Goal: Transaction & Acquisition: Obtain resource

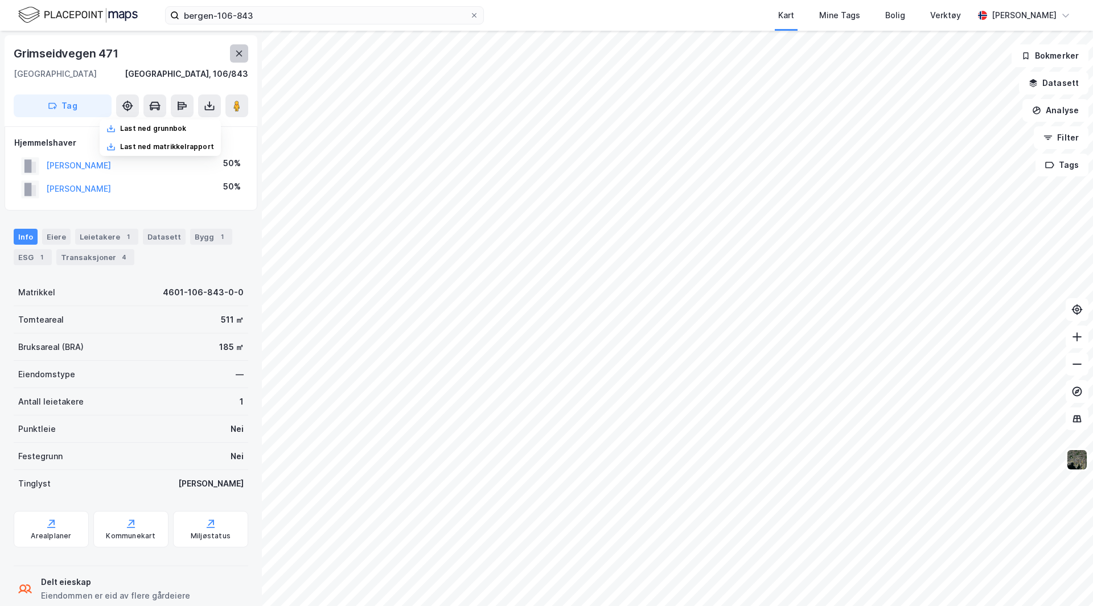
click at [239, 51] on icon at bounding box center [239, 53] width 9 height 9
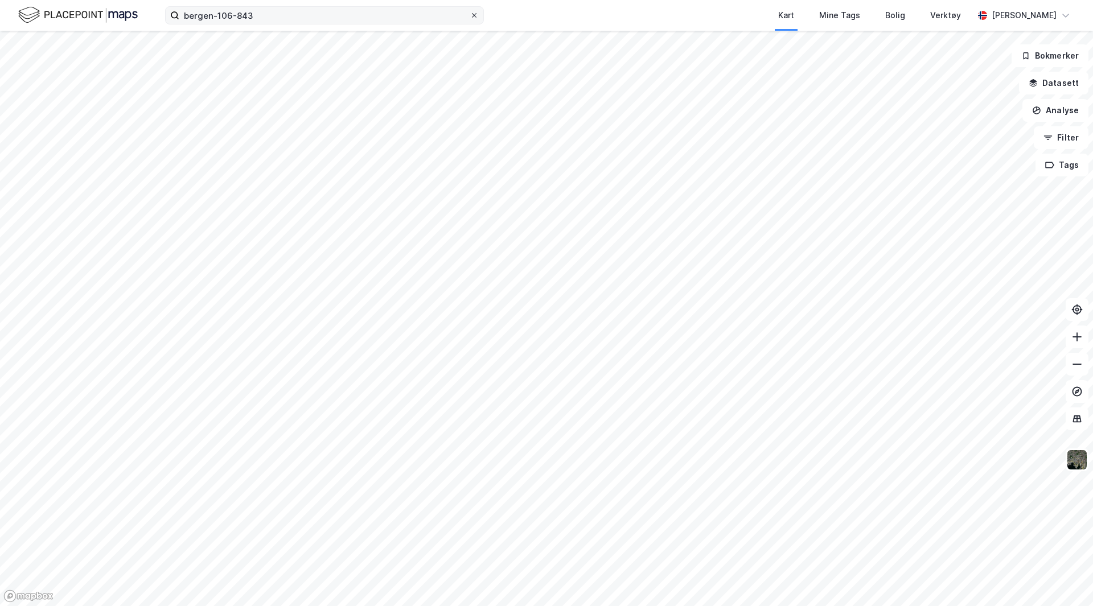
click at [476, 15] on icon at bounding box center [474, 15] width 7 height 7
click at [470, 15] on input "bergen-106-843" at bounding box center [324, 15] width 290 height 17
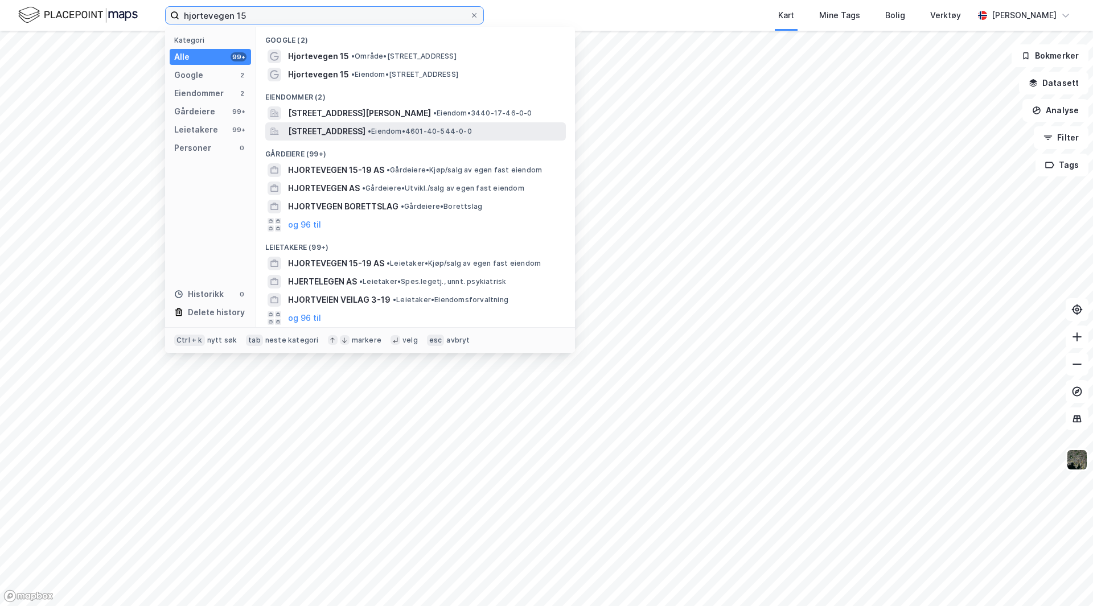
type input "hjortevegen 15"
click at [365, 130] on span "[STREET_ADDRESS]" at bounding box center [326, 132] width 77 height 14
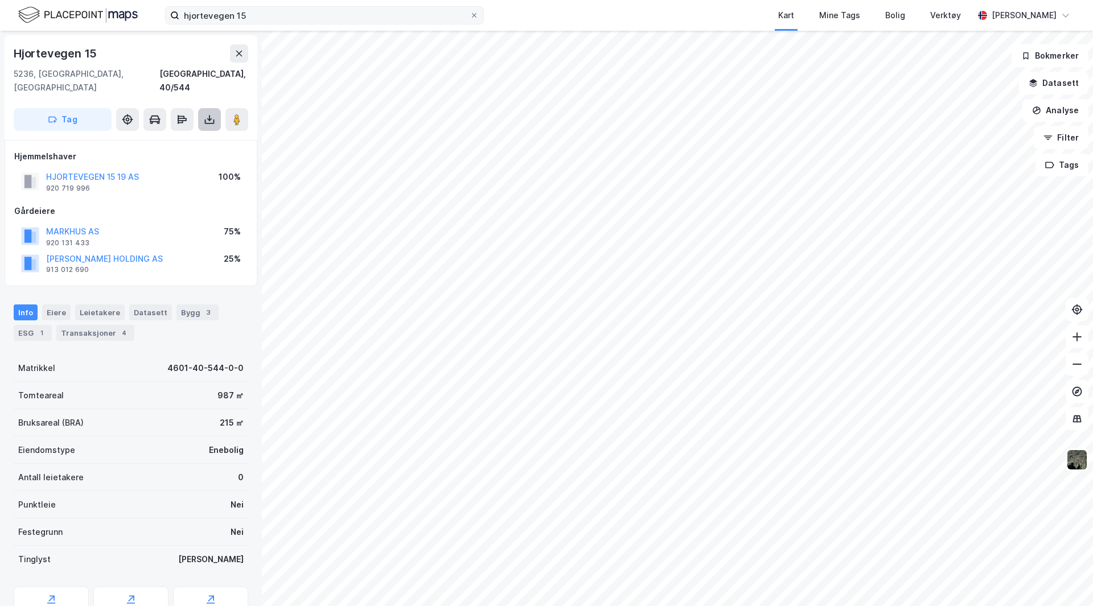
click at [206, 114] on icon at bounding box center [209, 119] width 11 height 11
drag, startPoint x: 190, startPoint y: 123, endPoint x: 182, endPoint y: 126, distance: 8.7
click at [186, 133] on div "Last ned grunnbok" at bounding box center [160, 142] width 121 height 18
click at [178, 138] on div "Last ned grunnbok" at bounding box center [153, 142] width 66 height 9
